Goal: Check status: Check status

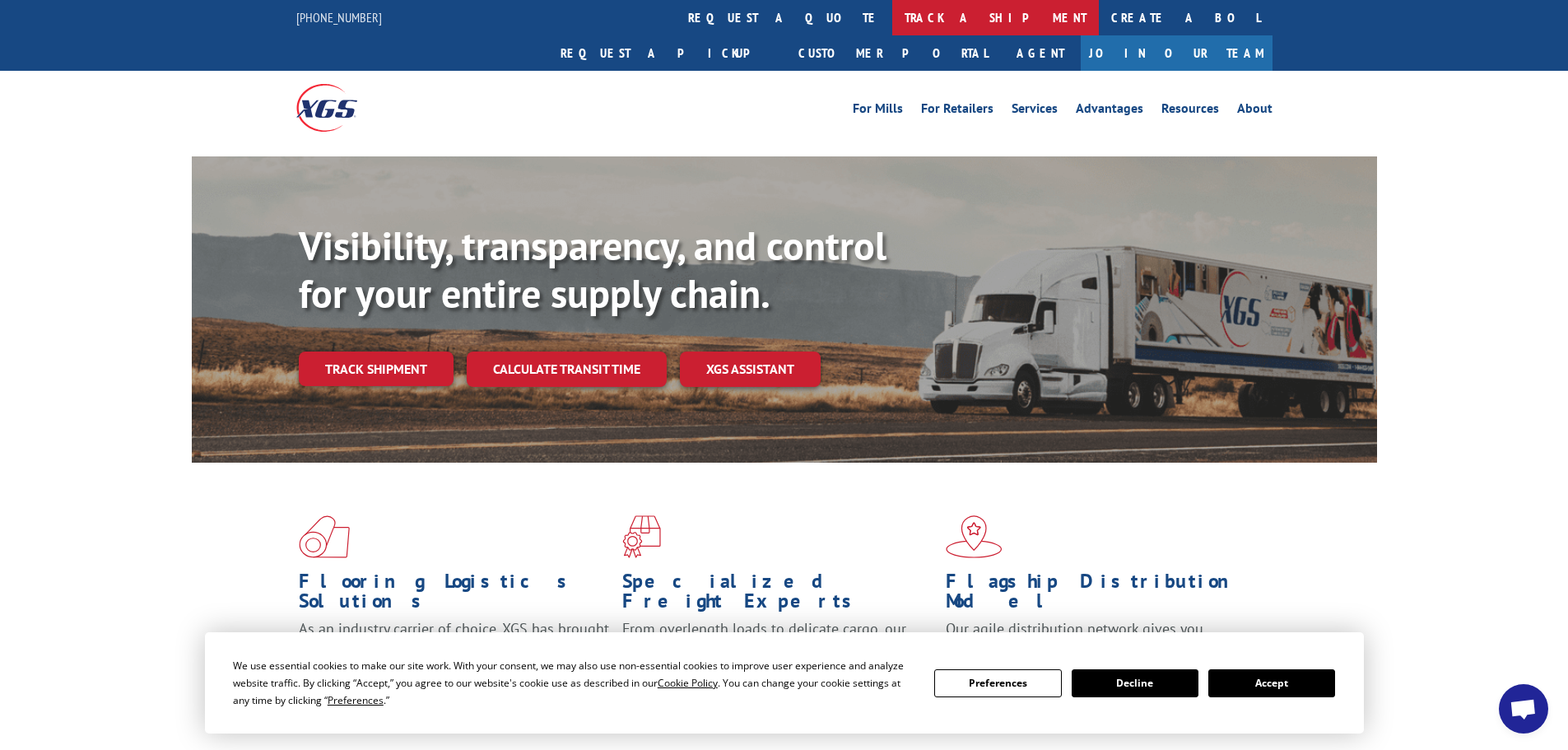
click at [892, 27] on link "track a shipment" at bounding box center [995, 17] width 206 height 35
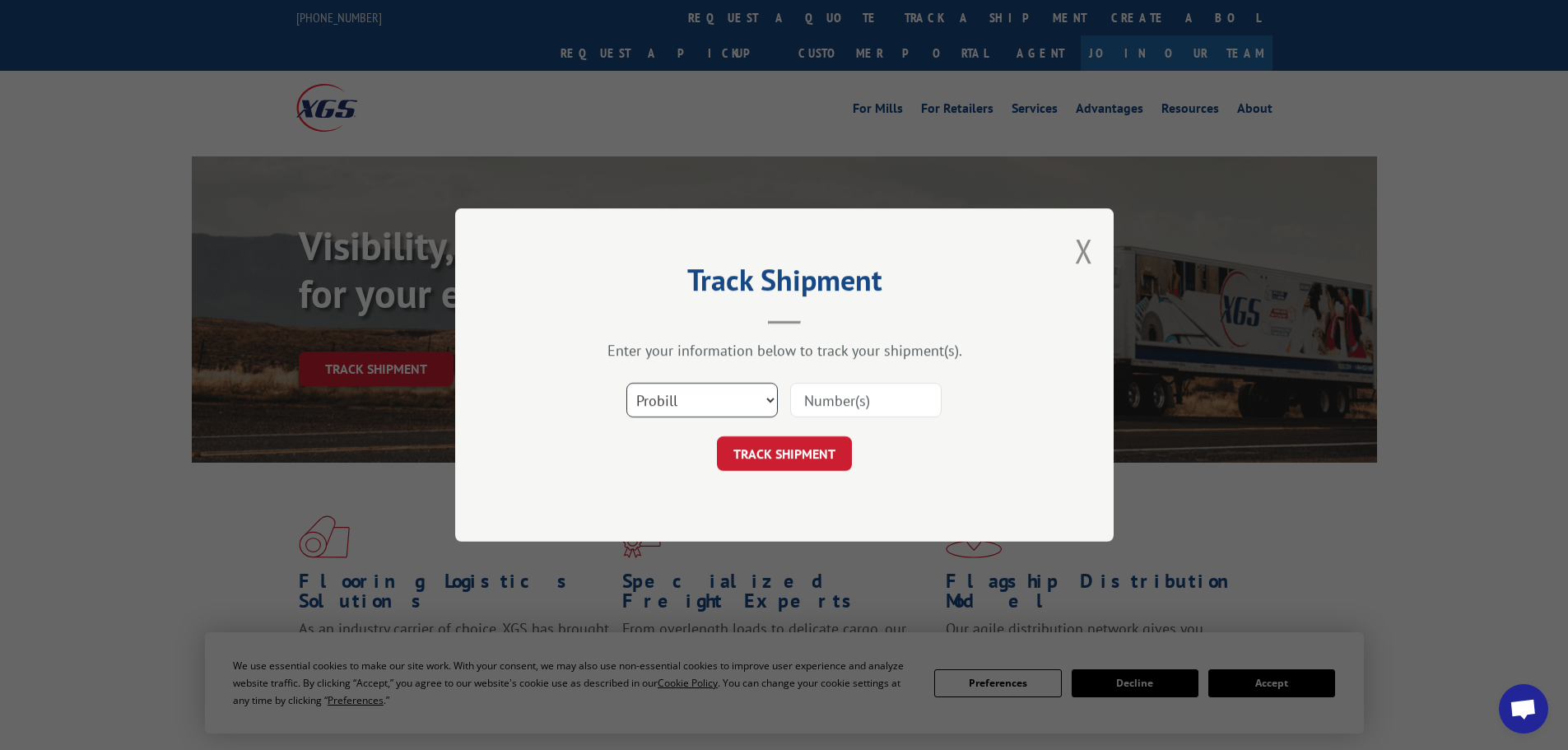
click at [753, 387] on select "Select category... Probill BOL PO" at bounding box center [701, 400] width 151 height 35
select select "bol"
click at [626, 383] on select "Select category... Probill BOL PO" at bounding box center [701, 400] width 151 height 35
click at [930, 397] on input at bounding box center [866, 400] width 151 height 35
paste input "5178162"
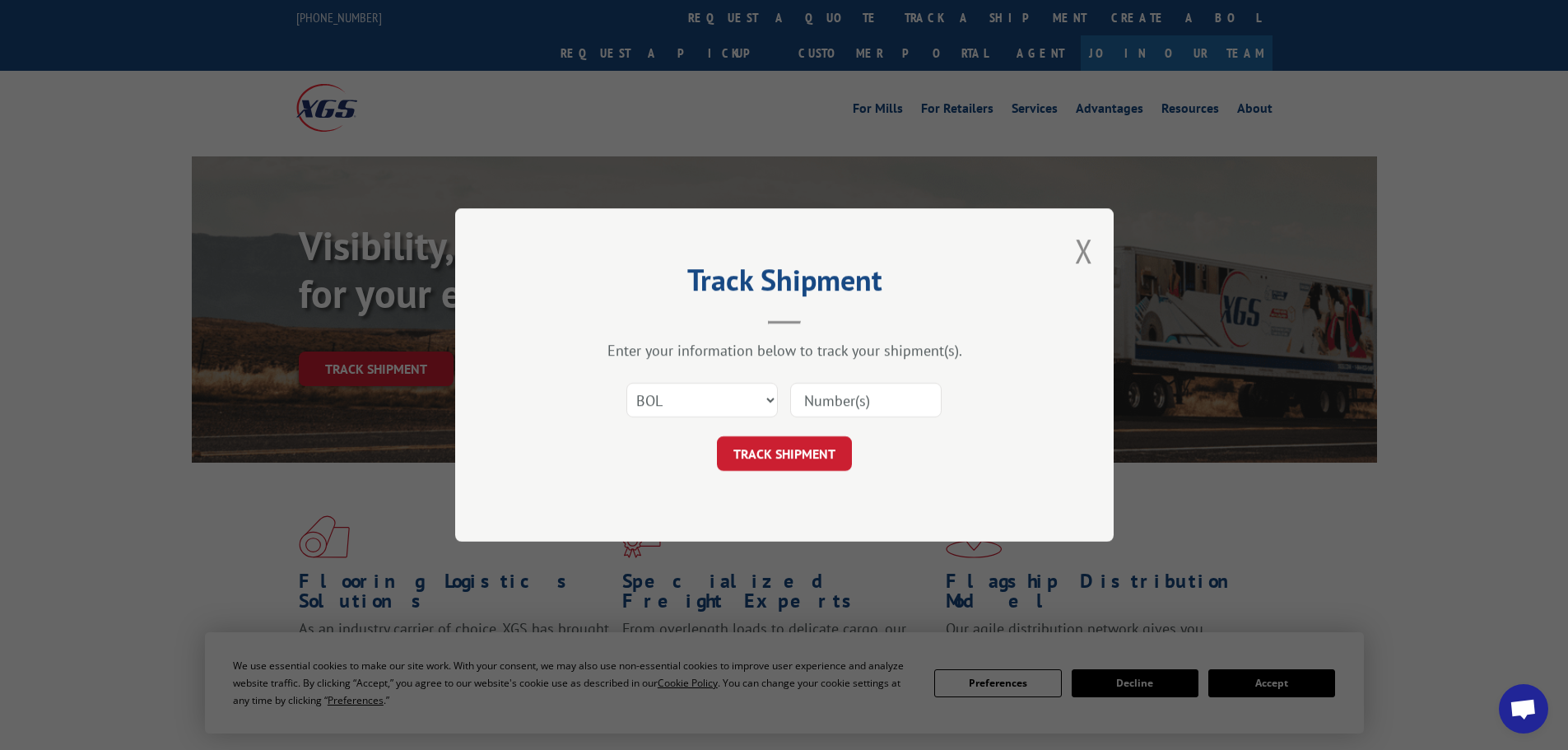
type input "5178162"
click button "TRACK SHIPMENT" at bounding box center [784, 454] width 135 height 35
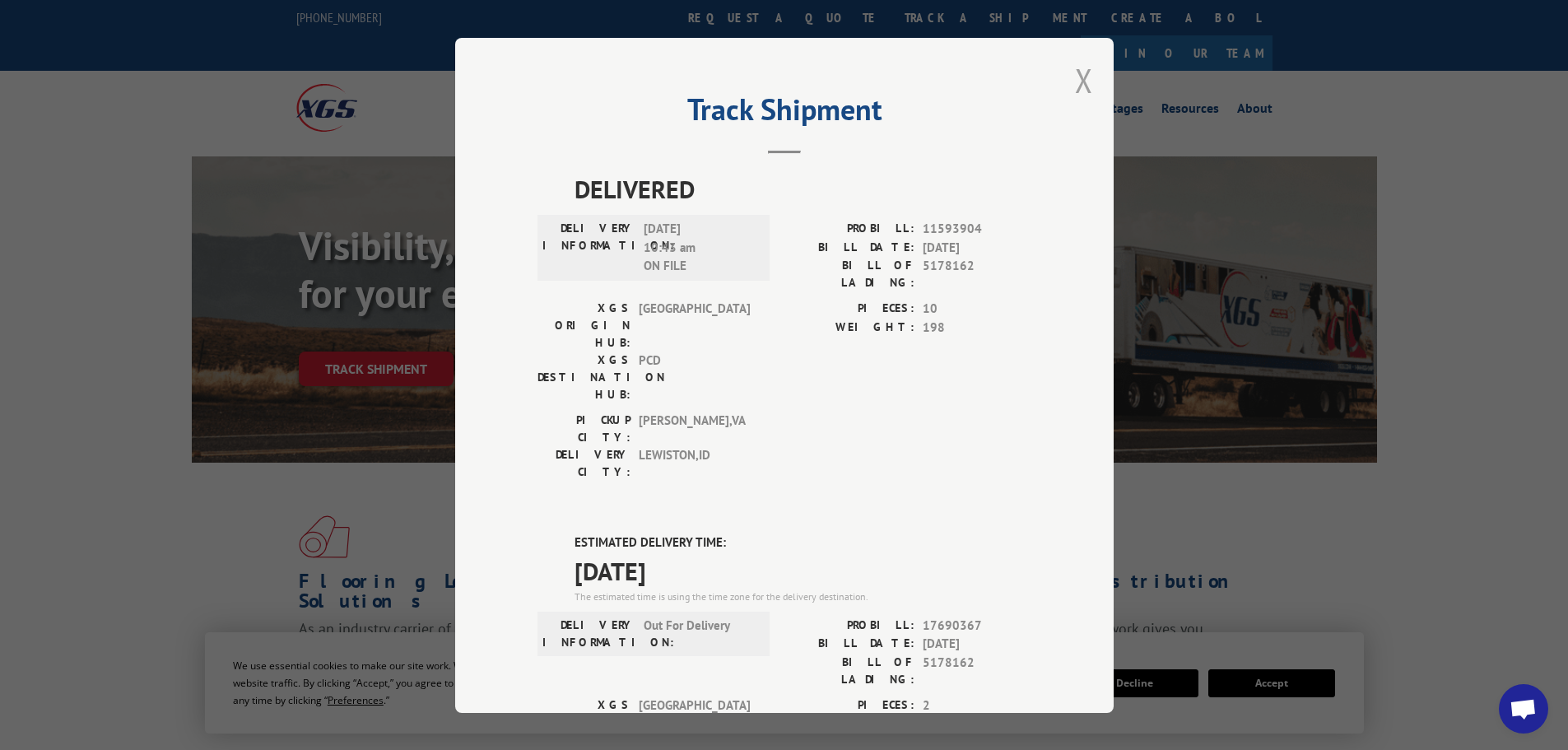
click at [1075, 80] on button "Close modal" at bounding box center [1083, 80] width 18 height 43
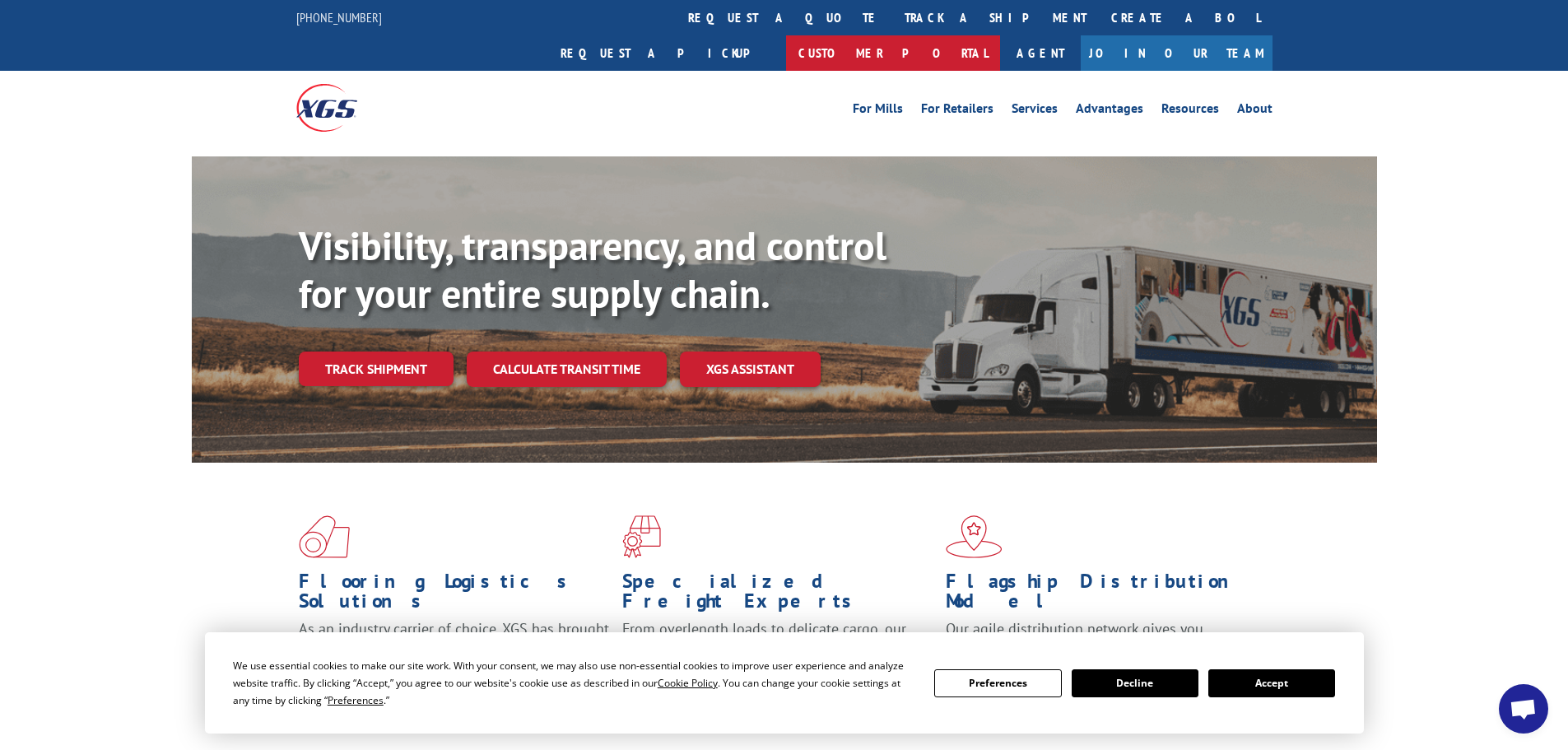
click at [1000, 35] on link "Customer Portal" at bounding box center [893, 53] width 214 height 35
